Goal: Information Seeking & Learning: Learn about a topic

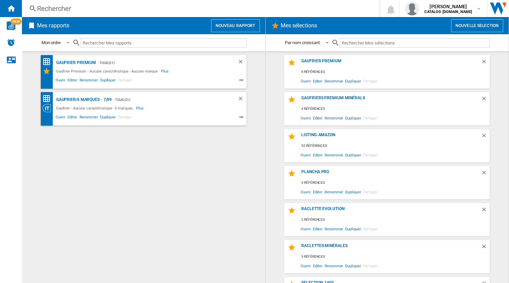
click at [79, 10] on div "Rechercher" at bounding box center [199, 9] width 324 height 10
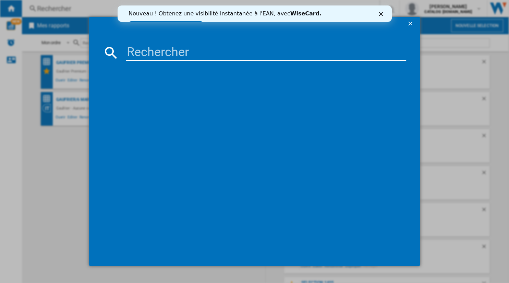
click at [148, 59] on input at bounding box center [266, 53] width 280 height 16
type input "079401"
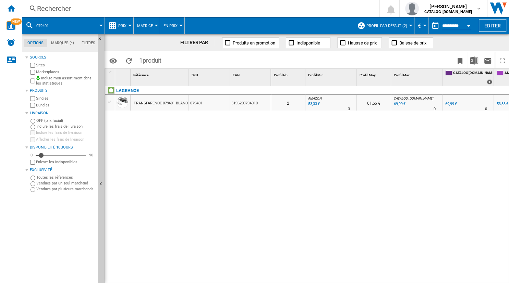
click at [405, 25] on button "Profil par défaut (2)" at bounding box center [388, 25] width 44 height 17
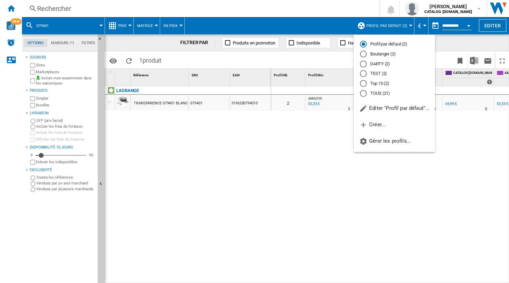
click at [384, 95] on md-radio-button "TOUS (21)" at bounding box center [394, 93] width 69 height 7
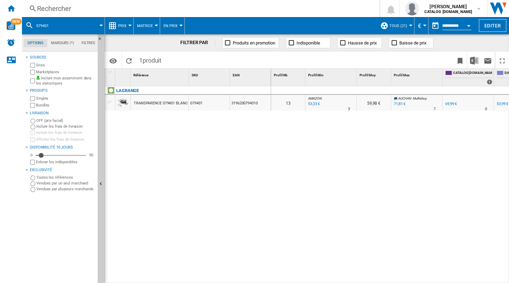
click at [177, 103] on div "TRANSPARENCE 079401 BLANC GRIS" at bounding box center [165, 104] width 63 height 16
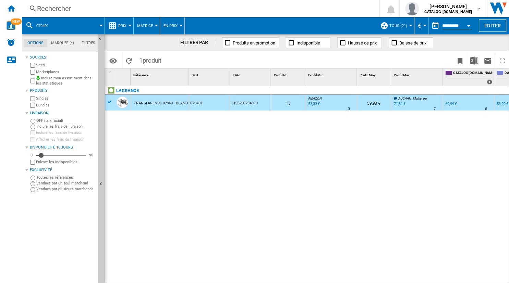
click at [177, 103] on div "TRANSPARENCE 079401 BLANC GRIS" at bounding box center [165, 104] width 63 height 16
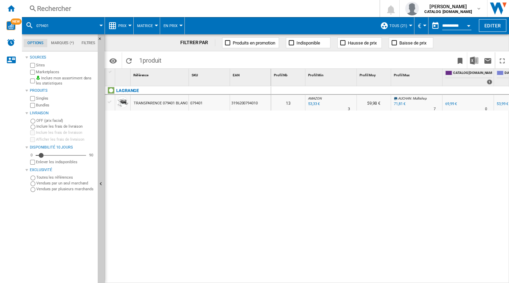
click at [143, 105] on div "TRANSPARENCE 079401 BLANC GRIS" at bounding box center [165, 104] width 63 height 16
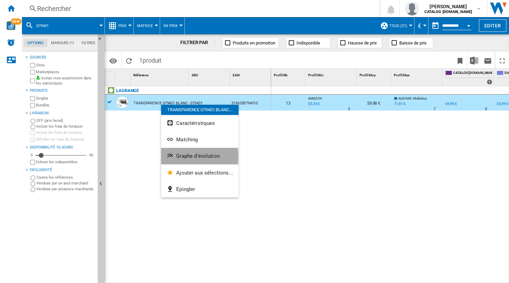
click at [184, 157] on span "Graphe d'évolution" at bounding box center [198, 156] width 44 height 6
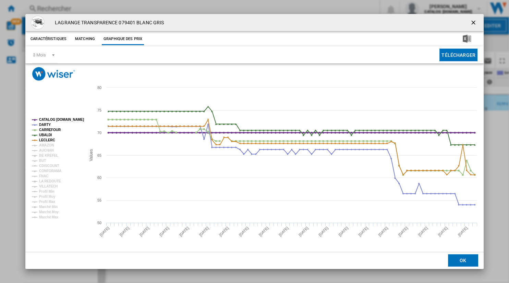
click at [42, 119] on tspan "CATALOG [DOMAIN_NAME]" at bounding box center [61, 120] width 45 height 4
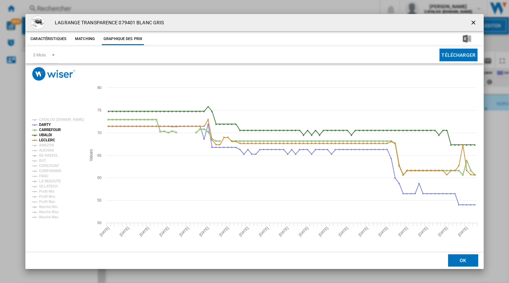
click at [45, 130] on tspan "CARREFOUR" at bounding box center [50, 130] width 22 height 4
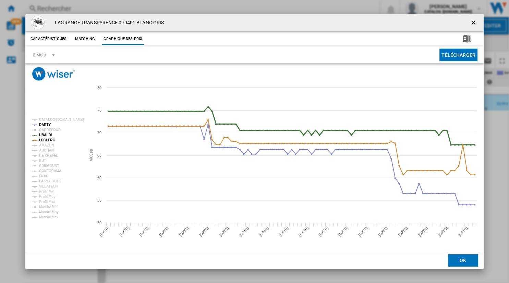
click at [46, 136] on tspan "UBALDI" at bounding box center [45, 135] width 13 height 4
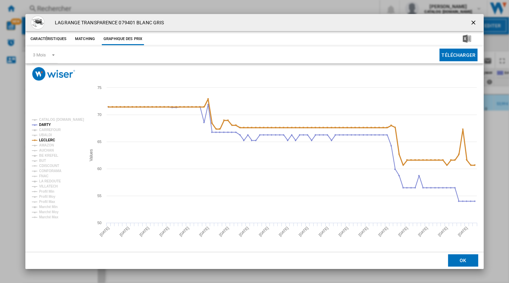
click at [45, 140] on tspan "LECLERC" at bounding box center [47, 140] width 16 height 4
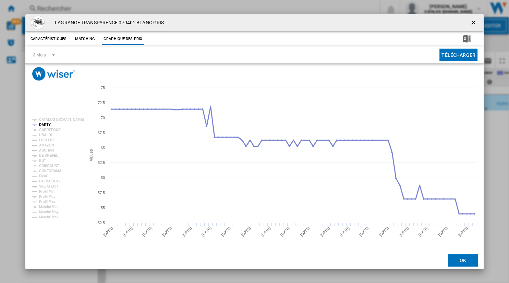
click at [43, 124] on tspan "DARTY" at bounding box center [45, 125] width 12 height 4
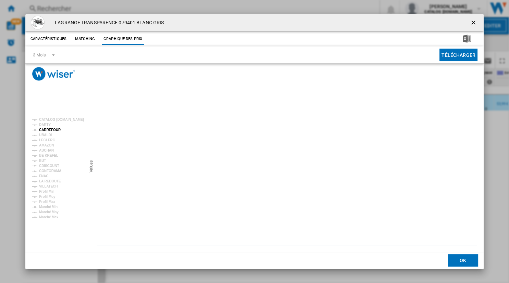
click at [45, 131] on tspan "CARREFOUR" at bounding box center [50, 130] width 22 height 4
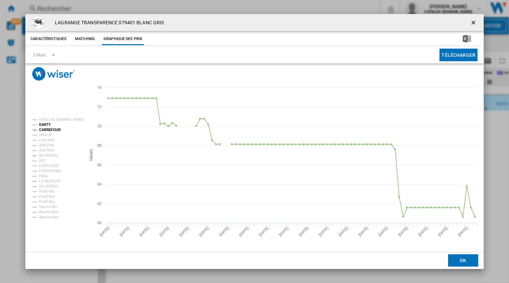
click at [45, 125] on tspan "DARTY" at bounding box center [45, 125] width 12 height 4
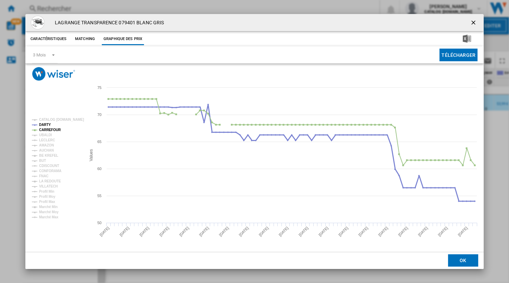
click at [45, 125] on tspan "DARTY" at bounding box center [45, 125] width 12 height 4
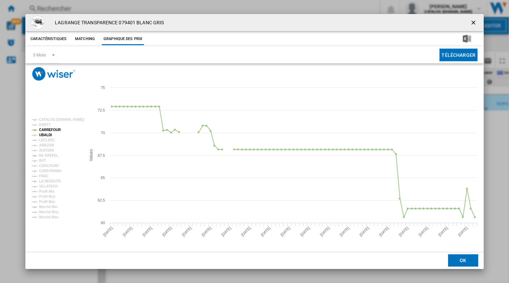
click at [44, 133] on tspan "UBALDI" at bounding box center [45, 135] width 13 height 4
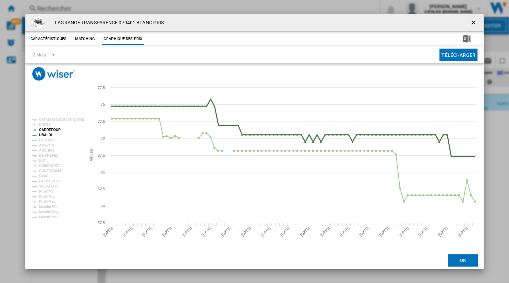
click at [44, 133] on tspan "UBALDI" at bounding box center [45, 135] width 13 height 4
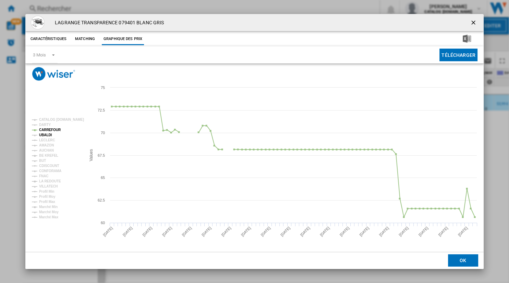
click at [45, 135] on tspan "UBALDI" at bounding box center [45, 135] width 13 height 4
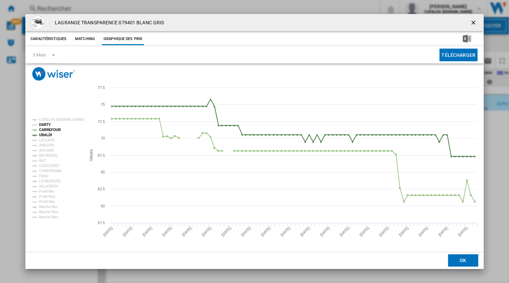
click at [45, 125] on tspan "DARTY" at bounding box center [45, 125] width 12 height 4
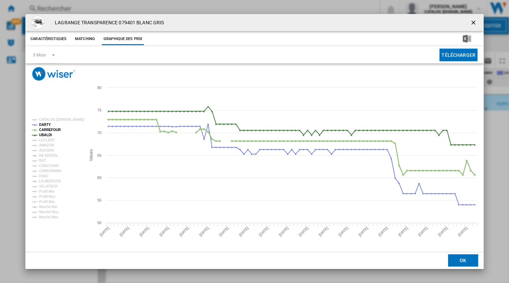
click at [45, 131] on tspan "CARREFOUR" at bounding box center [50, 130] width 22 height 4
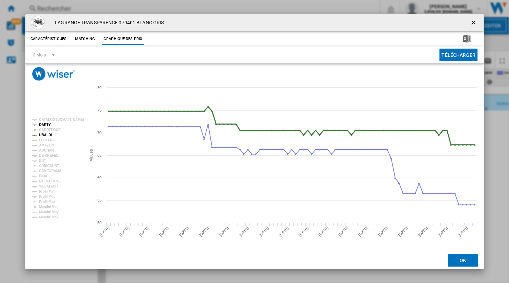
click at [43, 134] on tspan "UBALDI" at bounding box center [45, 135] width 13 height 4
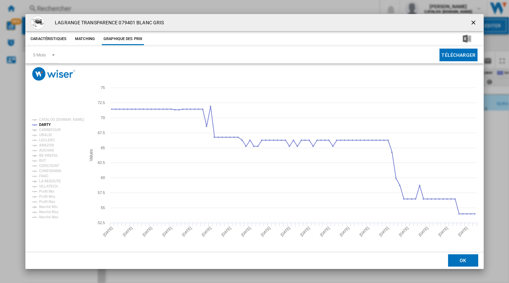
click at [44, 136] on tspan "UBALDI" at bounding box center [45, 135] width 13 height 4
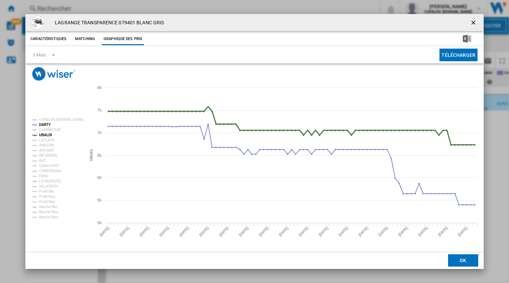
click at [44, 136] on tspan "UBALDI" at bounding box center [45, 135] width 13 height 4
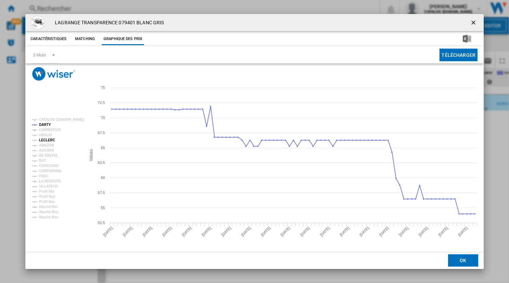
click at [43, 140] on tspan "LECLERC" at bounding box center [47, 140] width 16 height 4
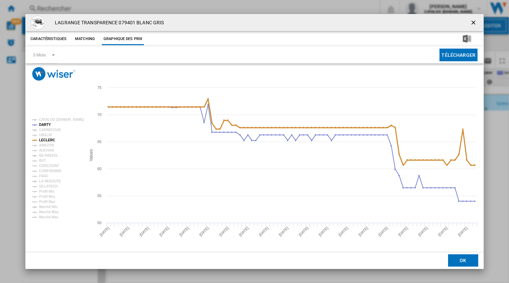
click at [43, 140] on tspan "LECLERC" at bounding box center [47, 140] width 16 height 4
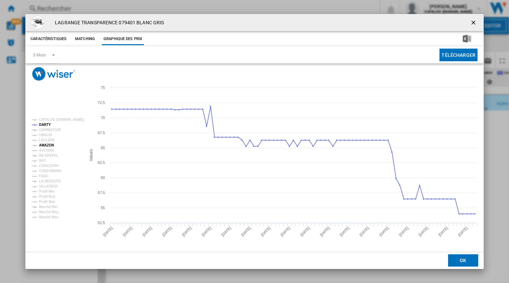
click at [45, 146] on tspan "AMAZON" at bounding box center [46, 146] width 15 height 4
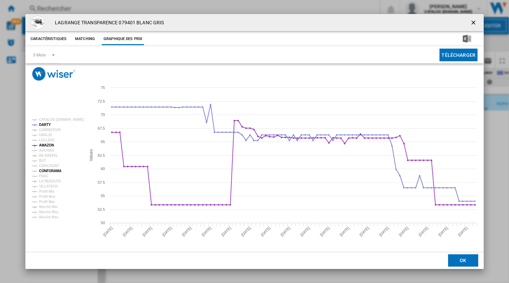
click at [44, 172] on tspan "CONFORAMA" at bounding box center [50, 171] width 22 height 4
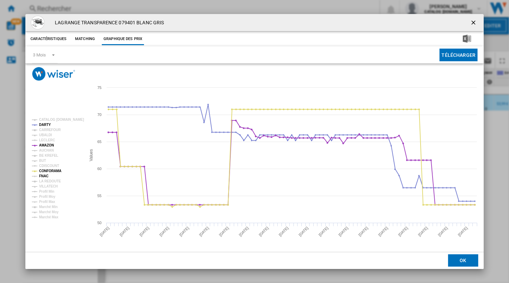
click at [44, 177] on tspan "FNAC" at bounding box center [43, 176] width 9 height 4
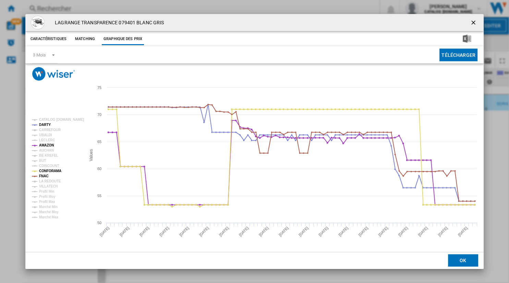
click at [44, 177] on tspan "FNAC" at bounding box center [43, 176] width 9 height 4
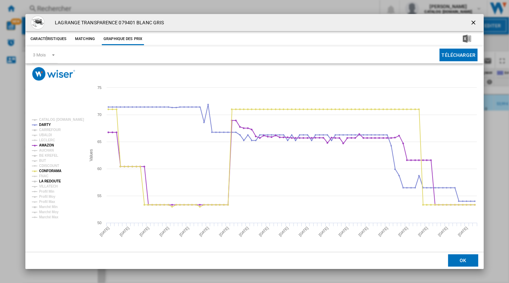
click at [44, 182] on tspan "LA REDOUTE" at bounding box center [50, 182] width 22 height 4
click at [43, 186] on tspan "VILLATECH" at bounding box center [48, 187] width 19 height 4
click at [474, 23] on ng-md-icon "getI18NText('BUTTONS.CLOSE_DIALOG')" at bounding box center [474, 23] width 8 height 8
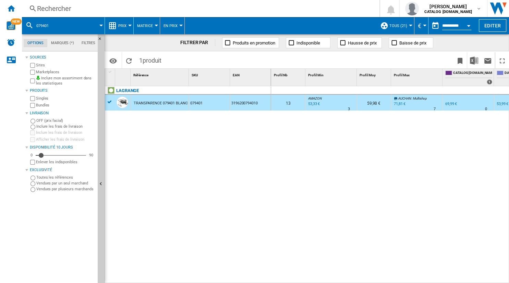
click at [150, 8] on div "Rechercher" at bounding box center [199, 9] width 324 height 10
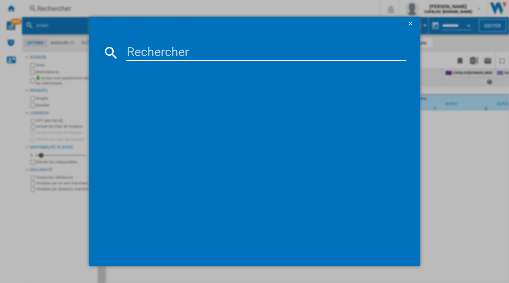
type input "à"
drag, startPoint x: 167, startPoint y: 55, endPoint x: 115, endPoint y: 52, distance: 51.5
click at [126, 52] on input "030423" at bounding box center [266, 53] width 280 height 16
type input "à"
type input "079801"
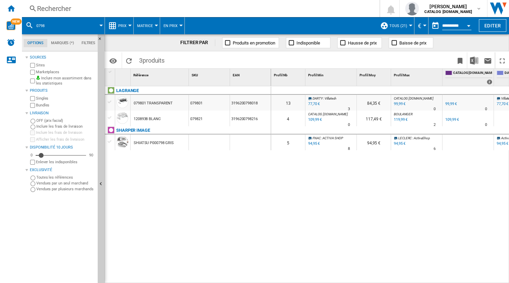
click at [148, 101] on div "079801 TRANSPARENT" at bounding box center [153, 104] width 39 height 16
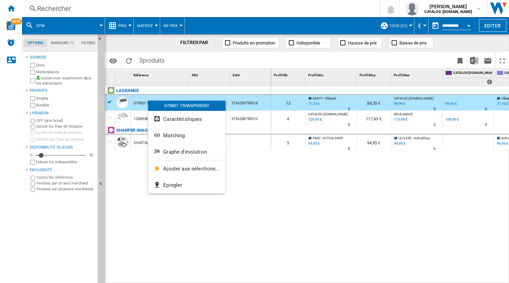
click at [289, 198] on div at bounding box center [254, 141] width 509 height 283
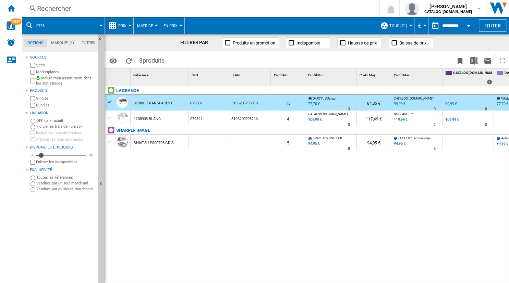
click at [157, 103] on div "079801 TRANSPARENT" at bounding box center [153, 104] width 39 height 16
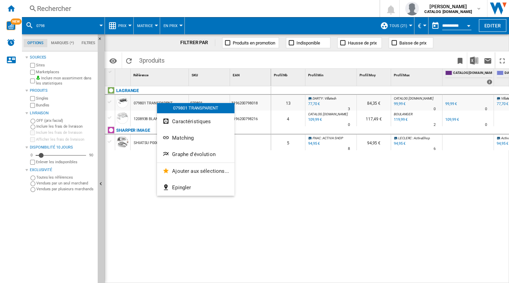
click at [139, 101] on div at bounding box center [254, 141] width 509 height 283
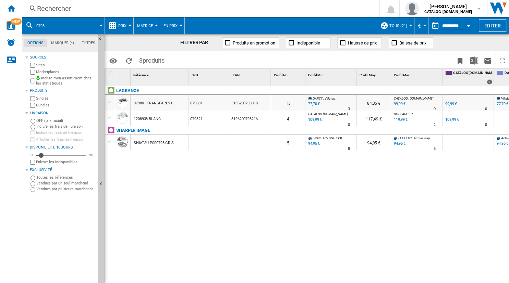
click at [136, 103] on div "079801 TRANSPARENT" at bounding box center [153, 104] width 39 height 16
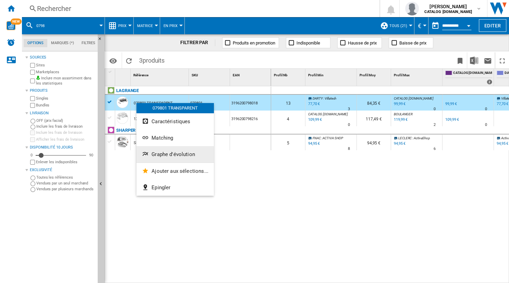
click at [160, 158] on button "Graphe d'évolution" at bounding box center [174, 154] width 77 height 16
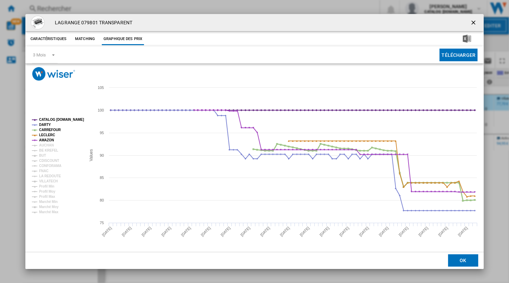
click at [46, 128] on tspan "CARREFOUR" at bounding box center [50, 130] width 22 height 4
click at [45, 135] on tspan "LECLERC" at bounding box center [47, 135] width 16 height 4
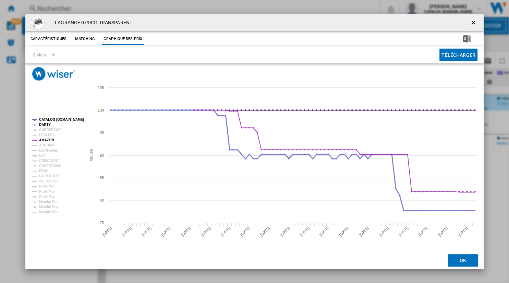
click at [47, 125] on tspan "DARTY" at bounding box center [45, 125] width 12 height 4
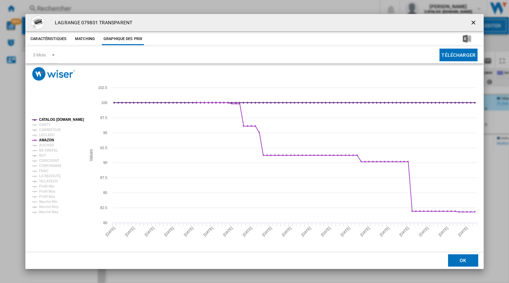
click at [47, 125] on tspan "DARTY" at bounding box center [45, 125] width 12 height 4
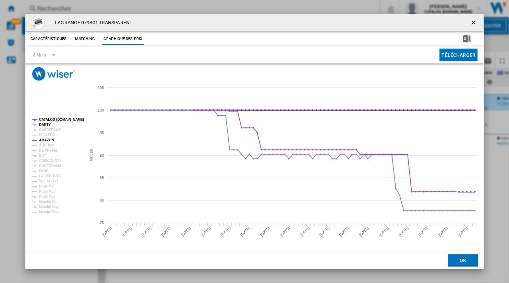
click at [54, 119] on tspan "CATALOG [DOMAIN_NAME]" at bounding box center [61, 120] width 45 height 4
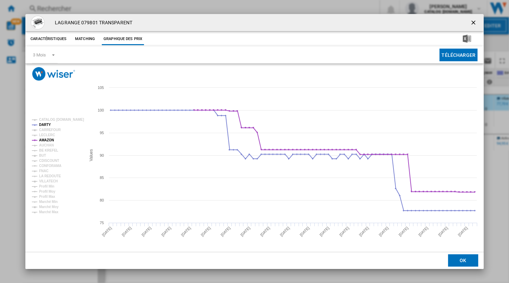
click at [54, 119] on tspan "CATALOG [DOMAIN_NAME]" at bounding box center [61, 120] width 45 height 4
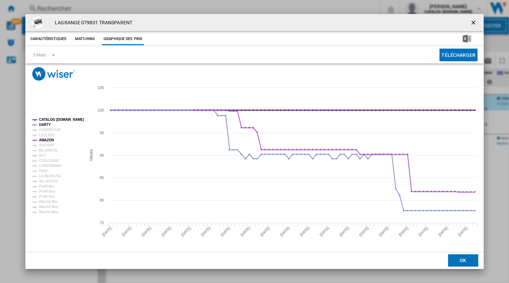
click at [54, 119] on tspan "CATALOG [DOMAIN_NAME]" at bounding box center [61, 120] width 45 height 4
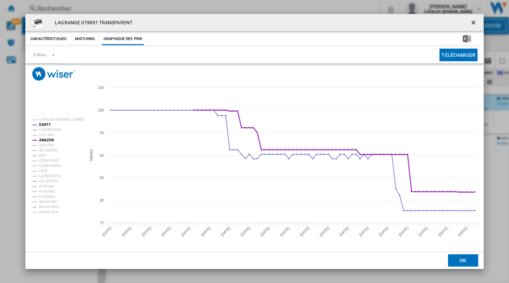
click at [43, 140] on tspan "AMAZON" at bounding box center [46, 140] width 15 height 4
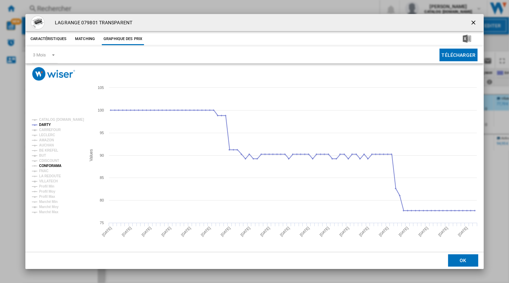
click at [51, 167] on tspan "CONFORAMA" at bounding box center [50, 166] width 22 height 4
click at [47, 180] on tspan "VILLATECH" at bounding box center [48, 182] width 19 height 4
click at [47, 175] on tspan "LA REDOUTE" at bounding box center [50, 176] width 22 height 4
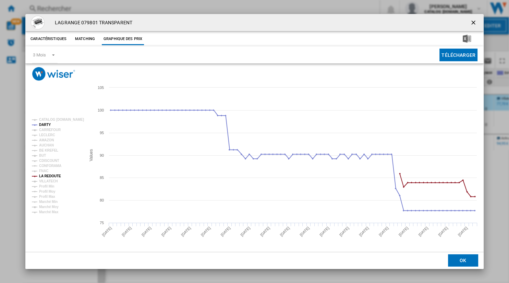
click at [47, 175] on tspan "LA REDOUTE" at bounding box center [50, 176] width 22 height 4
click at [45, 171] on tspan "FNAC" at bounding box center [43, 171] width 9 height 4
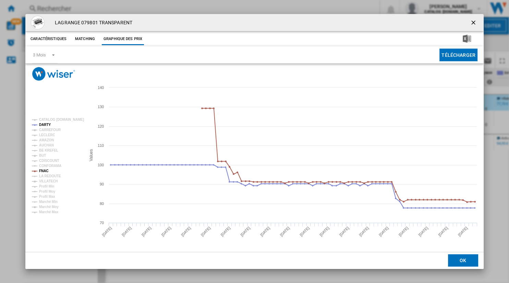
click at [45, 171] on tspan "FNAC" at bounding box center [43, 171] width 9 height 4
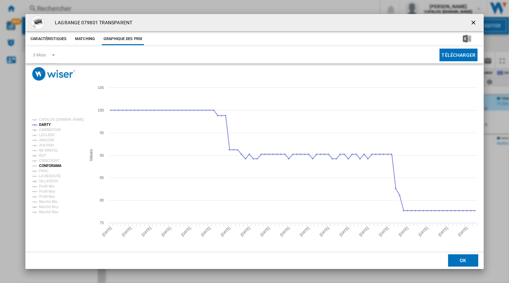
click at [46, 165] on tspan "CONFORAMA" at bounding box center [50, 166] width 22 height 4
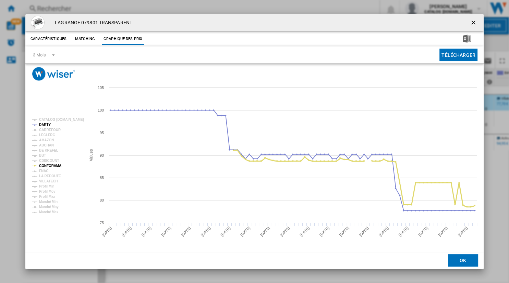
click at [46, 165] on tspan "CONFORAMA" at bounding box center [50, 166] width 22 height 4
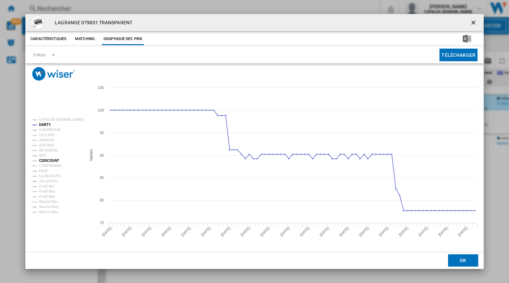
click at [47, 160] on tspan "CDISCOUNT" at bounding box center [49, 161] width 20 height 4
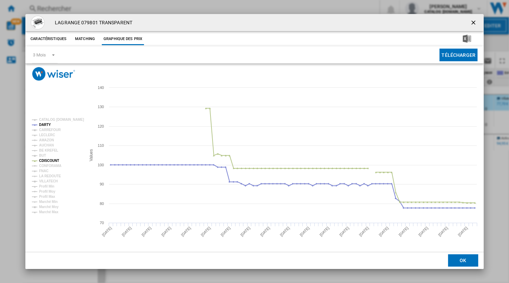
click at [47, 160] on tspan "CDISCOUNT" at bounding box center [49, 161] width 20 height 4
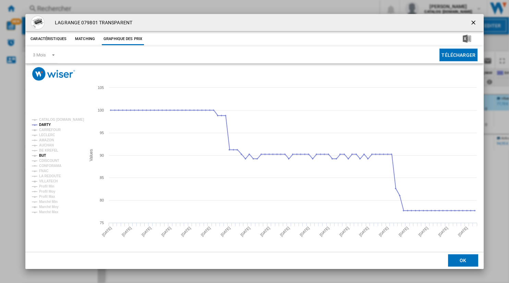
click at [44, 154] on tspan "BUT" at bounding box center [42, 156] width 7 height 4
click at [46, 147] on tspan "AUCHAN" at bounding box center [46, 146] width 15 height 4
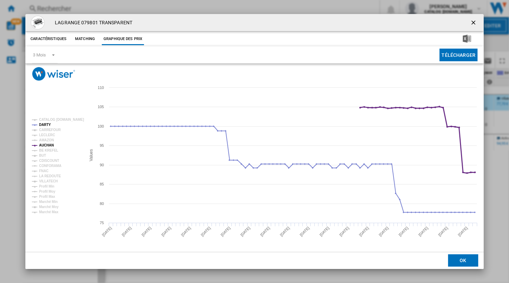
click at [47, 144] on tspan "AUCHAN" at bounding box center [46, 146] width 15 height 4
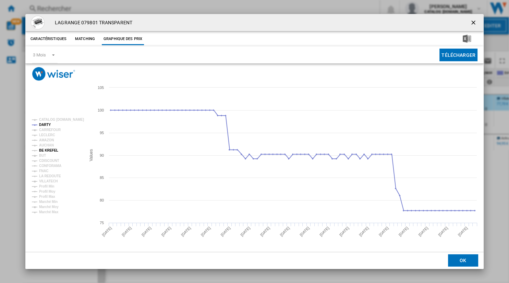
click at [46, 149] on tspan "BE KREFEL" at bounding box center [48, 151] width 19 height 4
click at [46, 139] on tspan "AMAZON" at bounding box center [46, 140] width 15 height 4
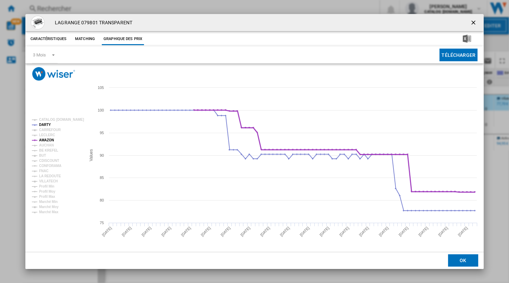
click at [46, 139] on tspan "AMAZON" at bounding box center [46, 140] width 15 height 4
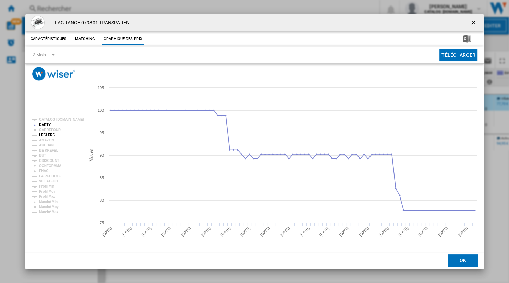
click at [45, 137] on tspan "LECLERC" at bounding box center [47, 135] width 16 height 4
click at [42, 130] on tspan "CARREFOUR" at bounding box center [50, 130] width 22 height 4
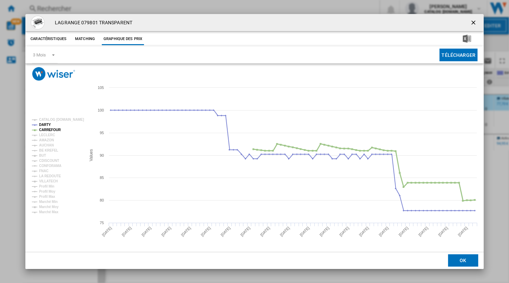
click at [42, 130] on tspan "CARREFOUR" at bounding box center [50, 130] width 22 height 4
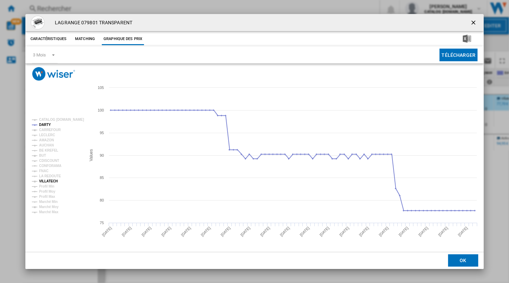
click at [51, 180] on tspan "VILLATECH" at bounding box center [48, 182] width 19 height 4
click at [474, 23] on ng-md-icon "getI18NText('BUTTONS.CLOSE_DIALOG')" at bounding box center [474, 23] width 8 height 8
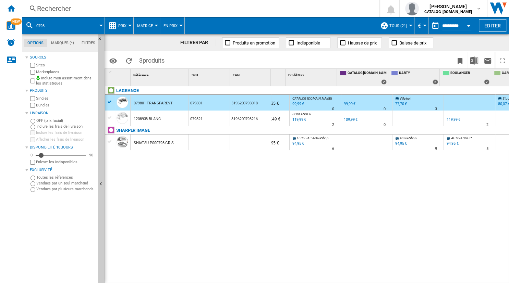
scroll to position [0, 106]
click at [395, 103] on div "77,70 €" at bounding box center [397, 104] width 12 height 4
click at [12, 27] on img "WiseCard" at bounding box center [11, 25] width 9 height 9
